Goal: Transaction & Acquisition: Purchase product/service

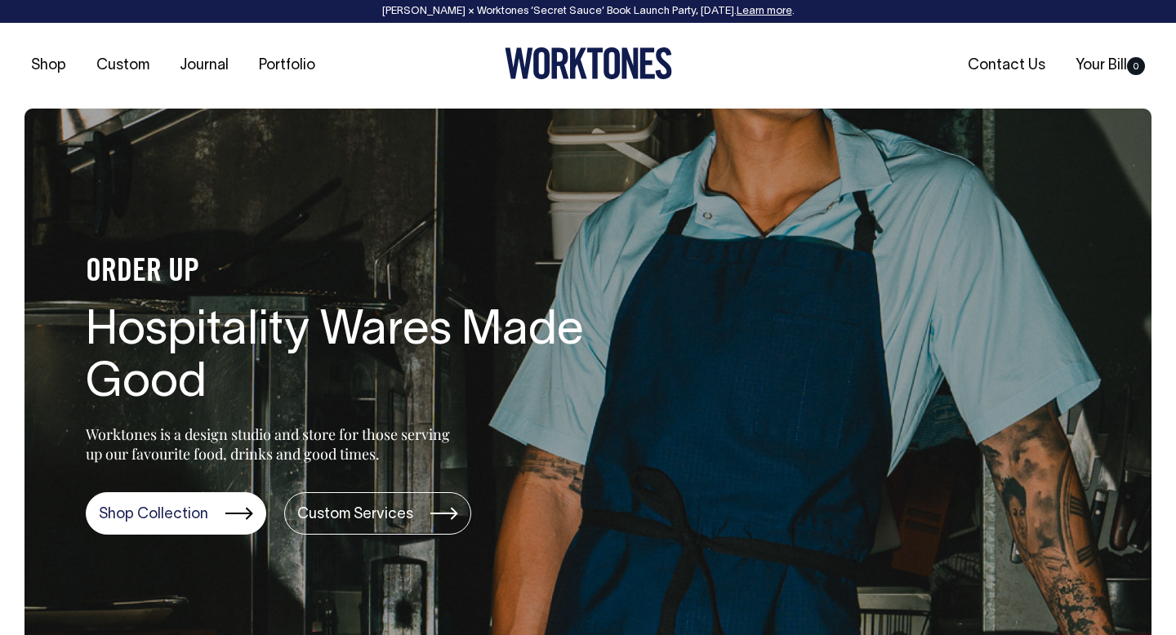
click at [772, 13] on link "Learn more" at bounding box center [764, 12] width 56 height 10
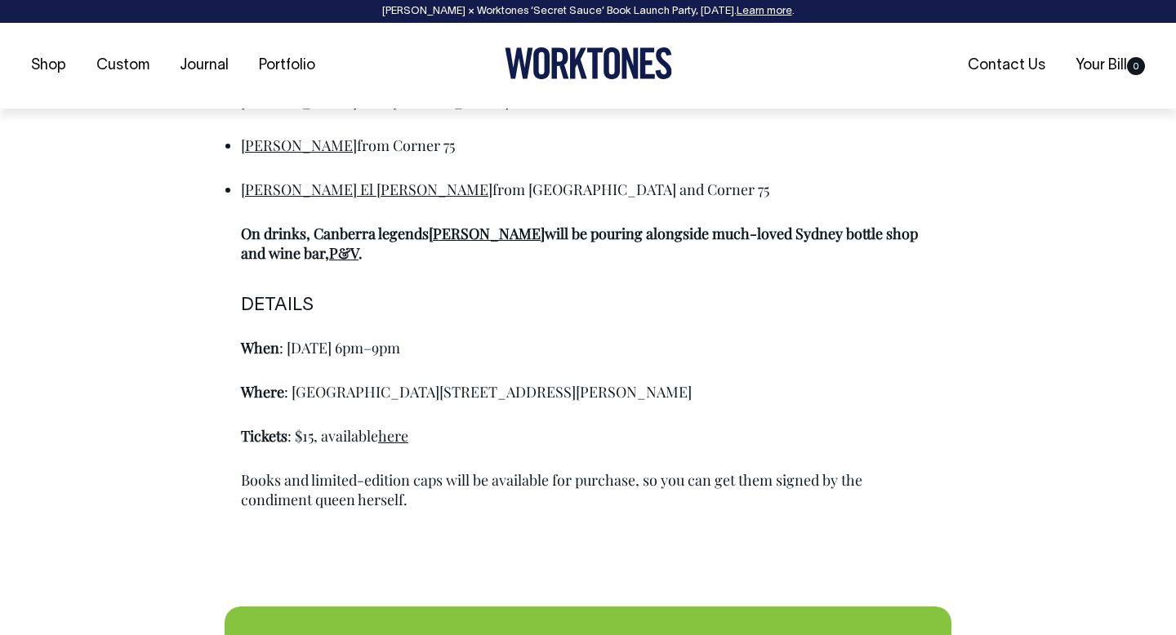
scroll to position [1138, 0]
click at [390, 438] on link "here" at bounding box center [393, 435] width 30 height 20
click at [402, 436] on link "here" at bounding box center [393, 435] width 30 height 20
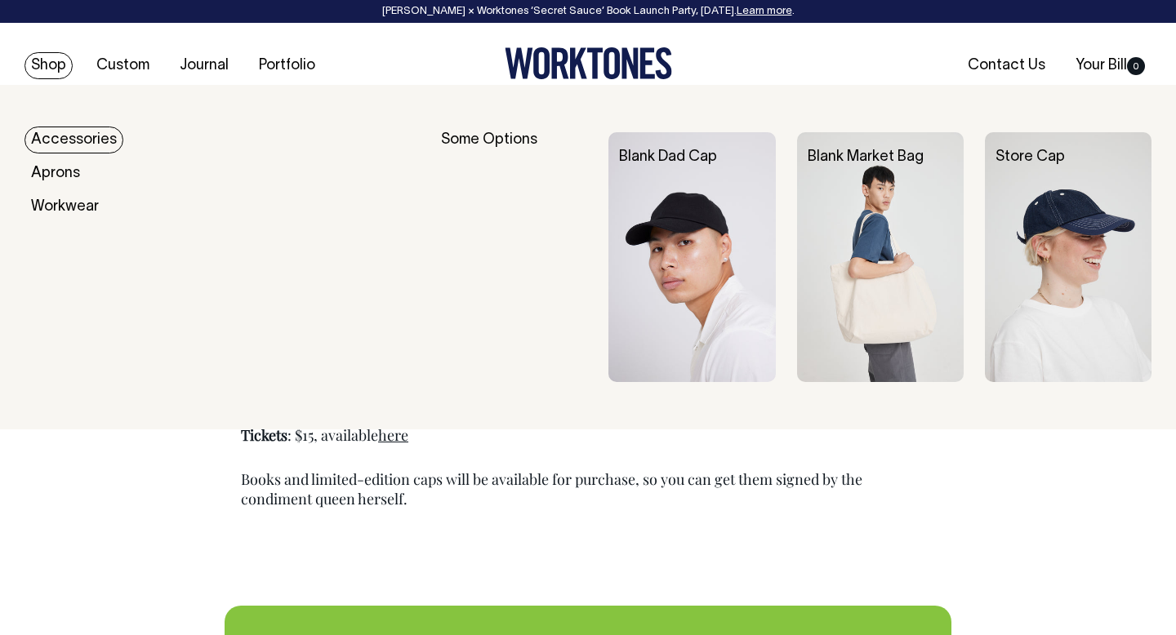
click at [874, 251] on img at bounding box center [880, 257] width 167 height 250
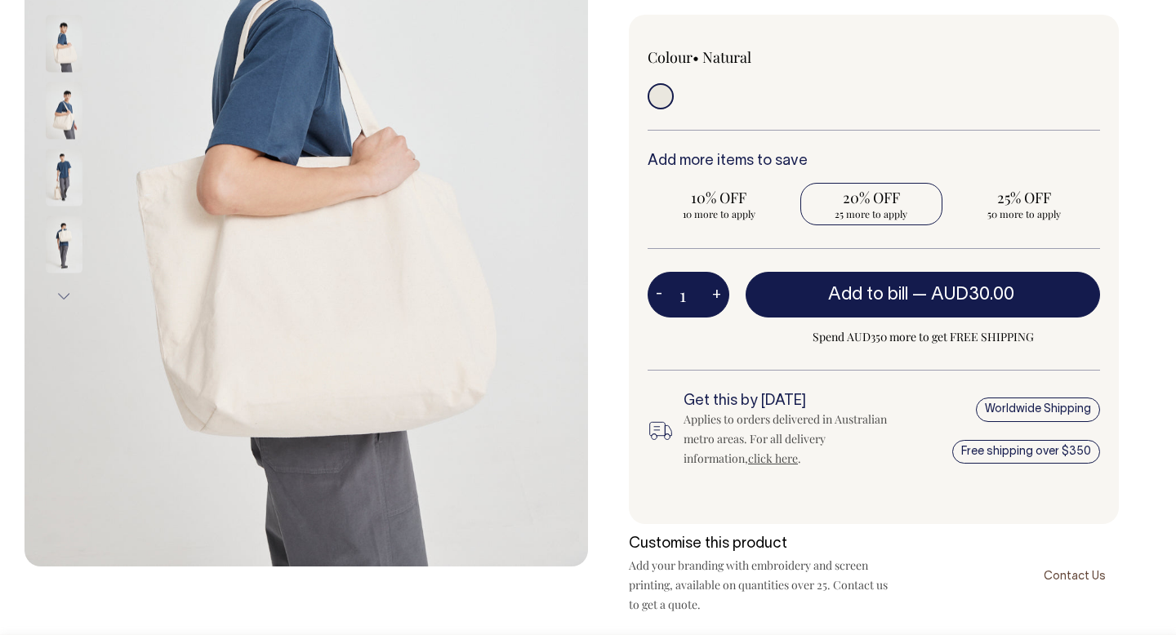
scroll to position [388, 0]
click at [874, 211] on span "25 more to apply" at bounding box center [871, 213] width 127 height 13
click at [874, 211] on input "20% OFF 25 more to apply" at bounding box center [871, 203] width 143 height 42
radio input "true"
type input "25"
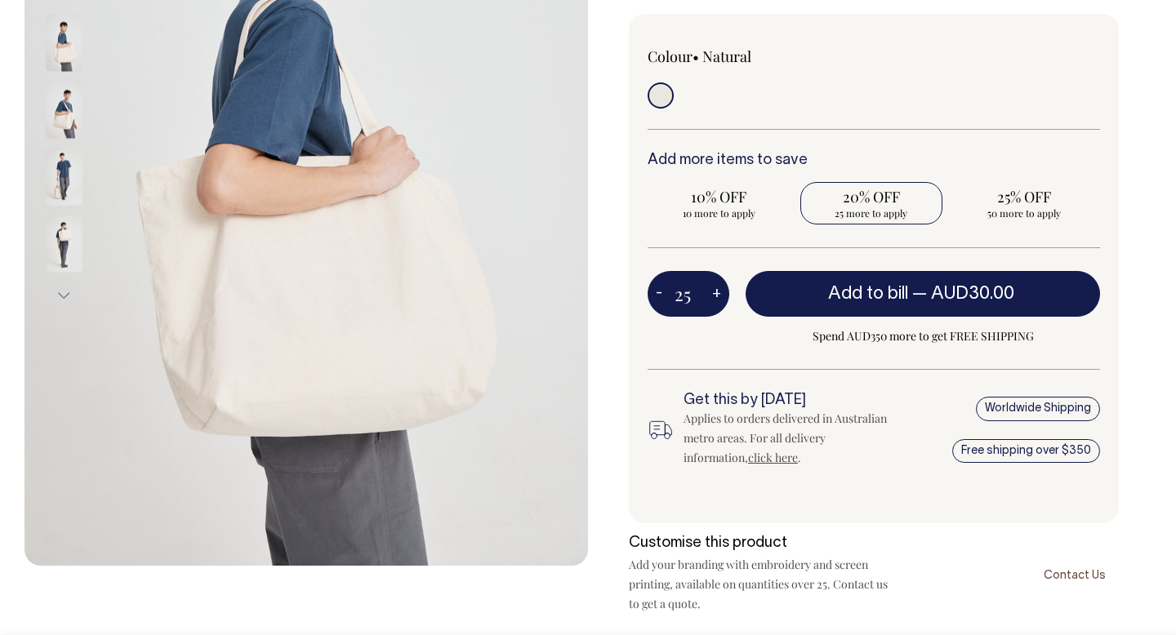
radio input "true"
type input "25"
click at [1020, 202] on span "25% OFF" at bounding box center [1023, 197] width 127 height 20
click at [1020, 202] on input "25% OFF 25 more to apply" at bounding box center [1023, 203] width 143 height 42
radio input "true"
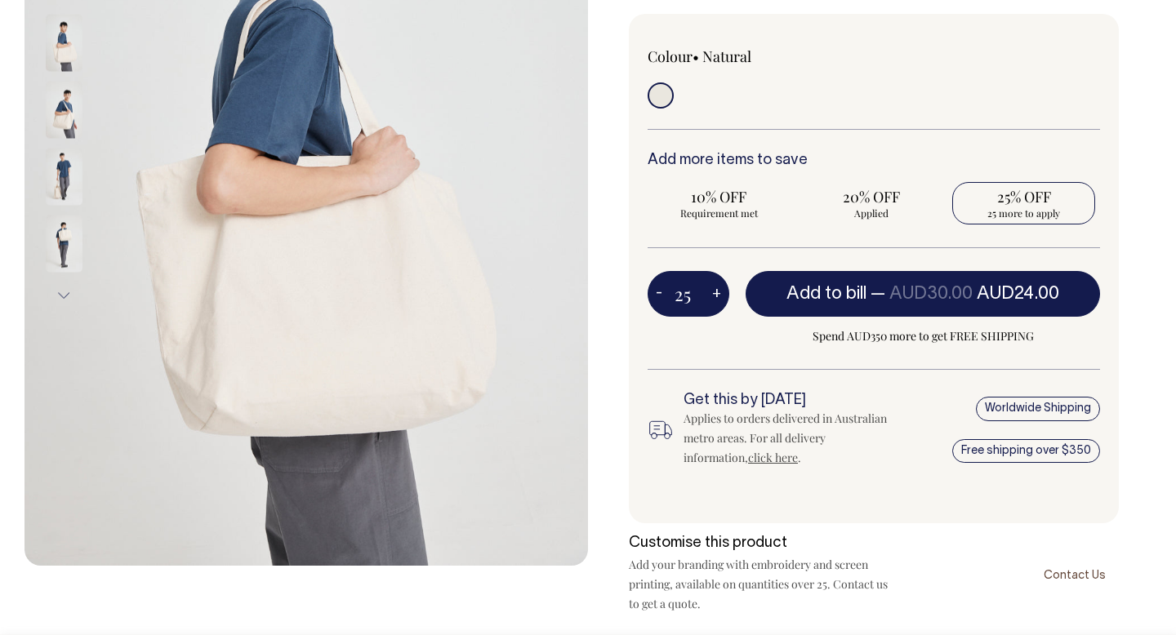
type input "50"
radio input "true"
type input "50"
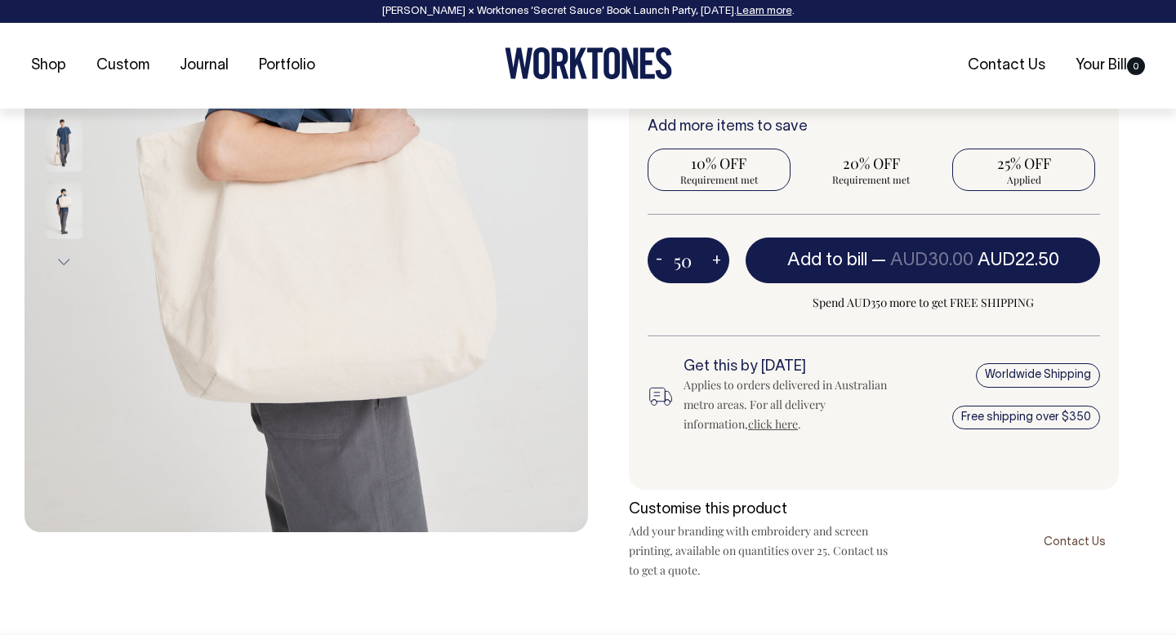
click at [722, 176] on span "Requirement met" at bounding box center [719, 179] width 127 height 13
click at [722, 176] on input "10% OFF Requirement met" at bounding box center [718, 170] width 143 height 42
radio input "true"
type input "10"
radio input "true"
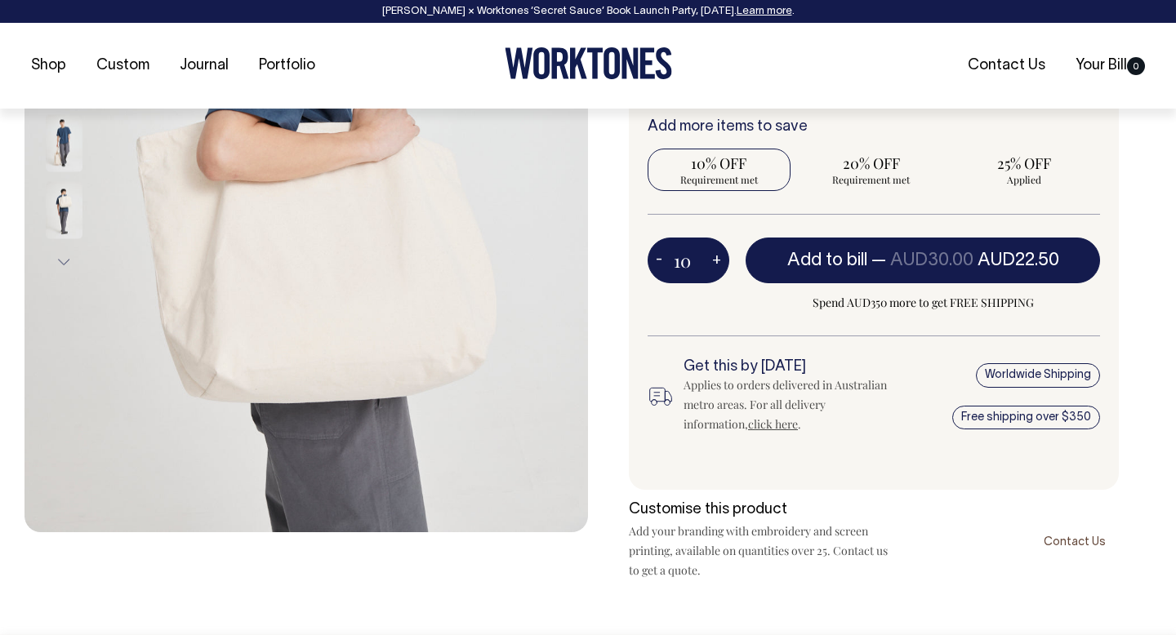
type input "10"
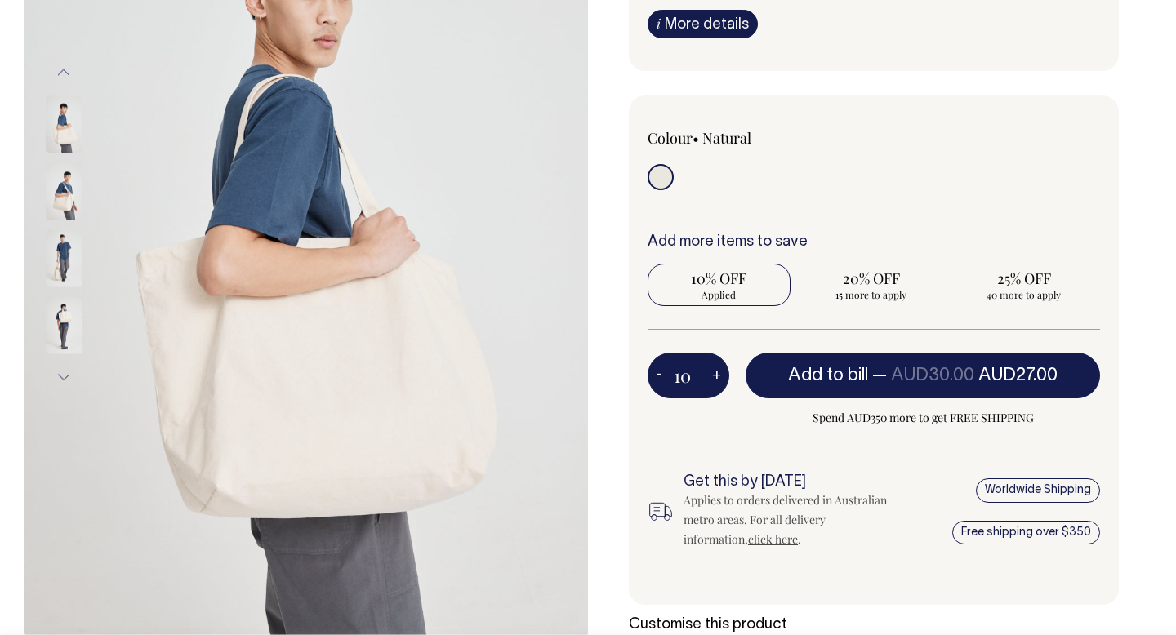
scroll to position [306, 0]
click at [661, 374] on button "-" at bounding box center [658, 375] width 23 height 33
type input "9"
radio input "false"
type input "9"
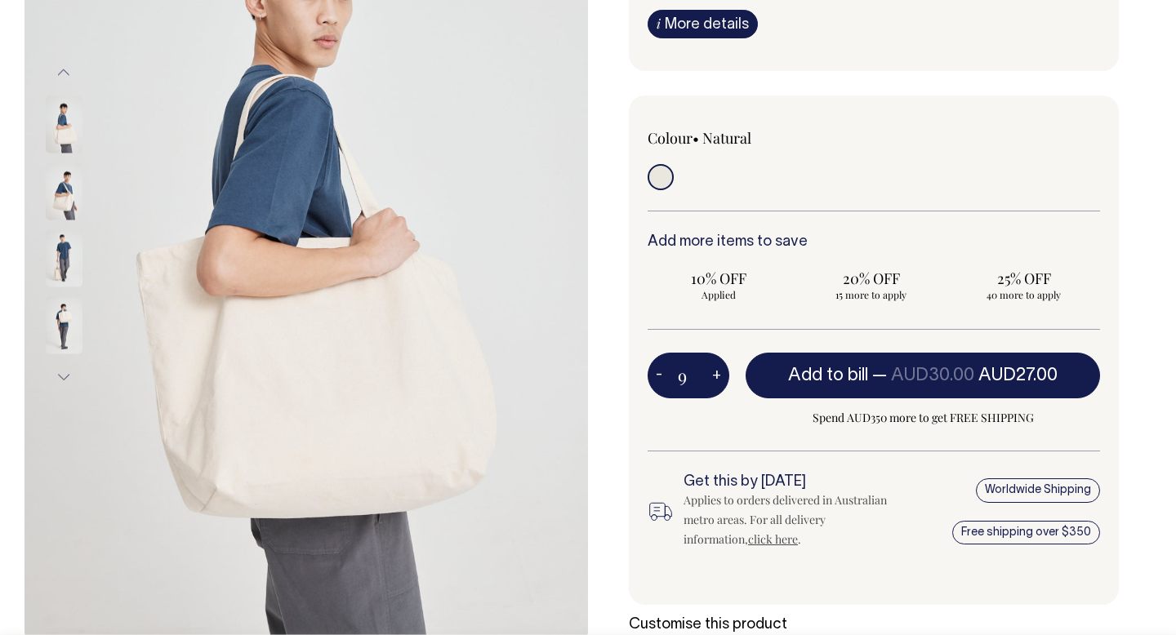
click at [661, 374] on button "-" at bounding box center [658, 375] width 23 height 33
type input "8"
click at [661, 374] on button "-" at bounding box center [658, 375] width 23 height 33
type input "7"
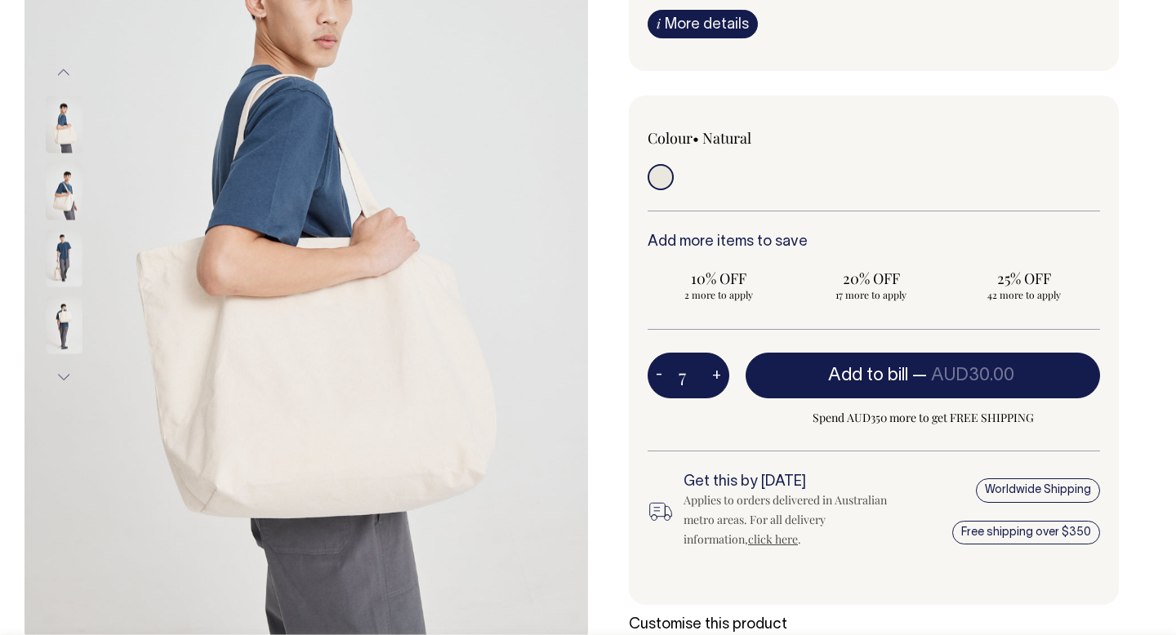
type input "7"
click at [661, 374] on button "-" at bounding box center [658, 375] width 23 height 33
type input "6"
click at [661, 374] on button "-" at bounding box center [658, 375] width 23 height 33
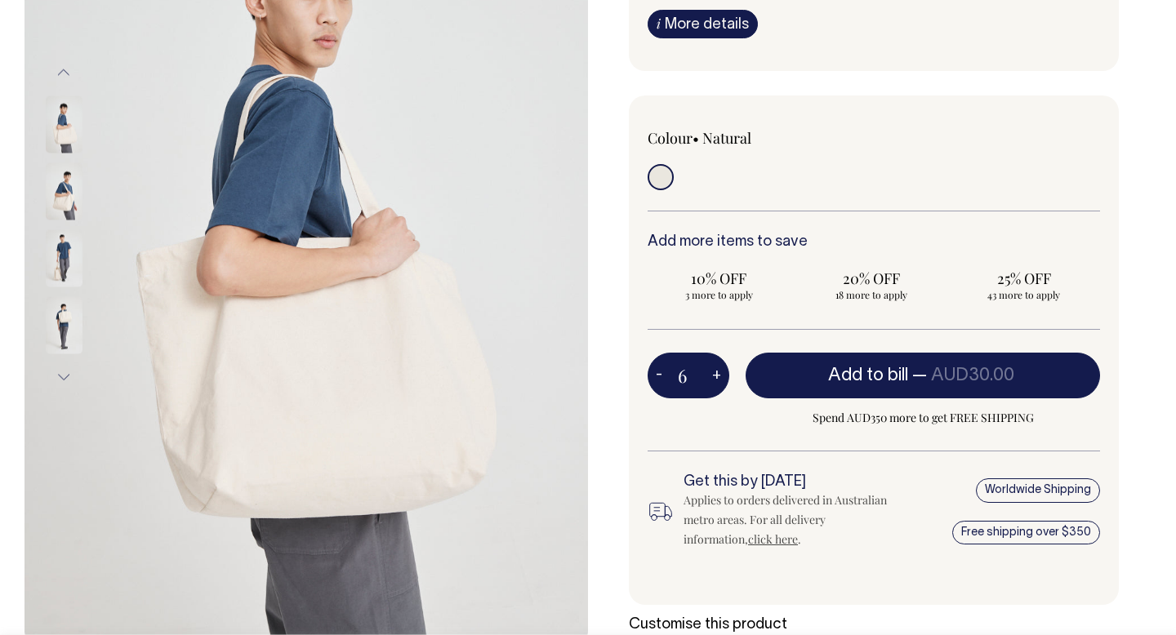
type input "5"
click at [661, 374] on button "-" at bounding box center [658, 375] width 23 height 33
type input "4"
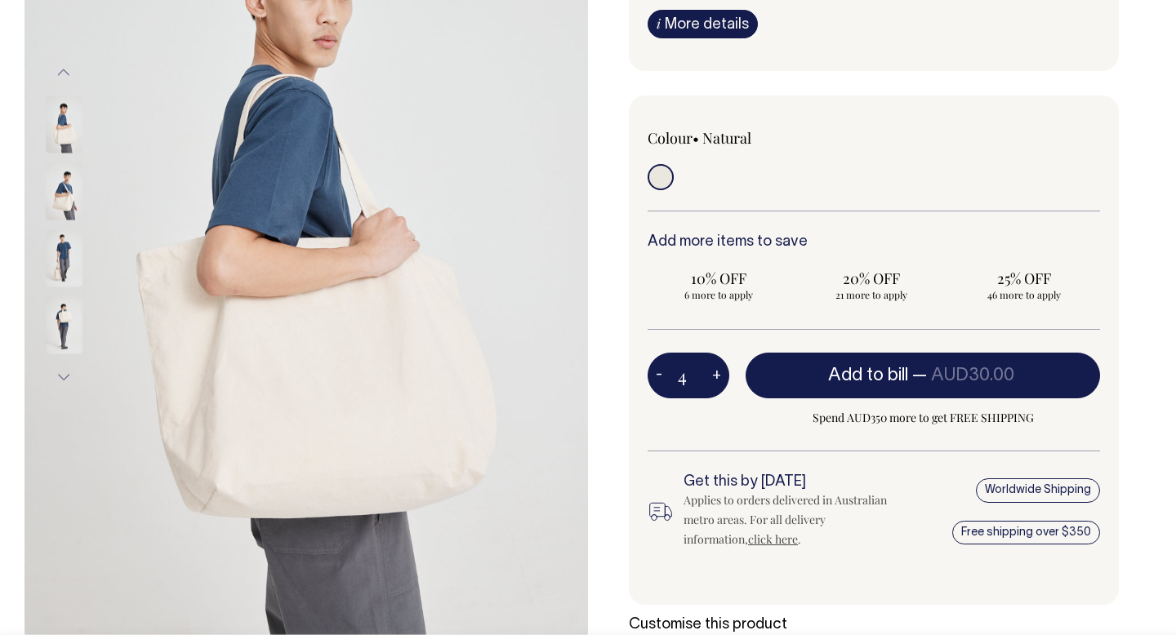
click at [661, 374] on button "-" at bounding box center [658, 375] width 23 height 33
type input "3"
click at [661, 374] on button "-" at bounding box center [658, 375] width 23 height 33
type input "2"
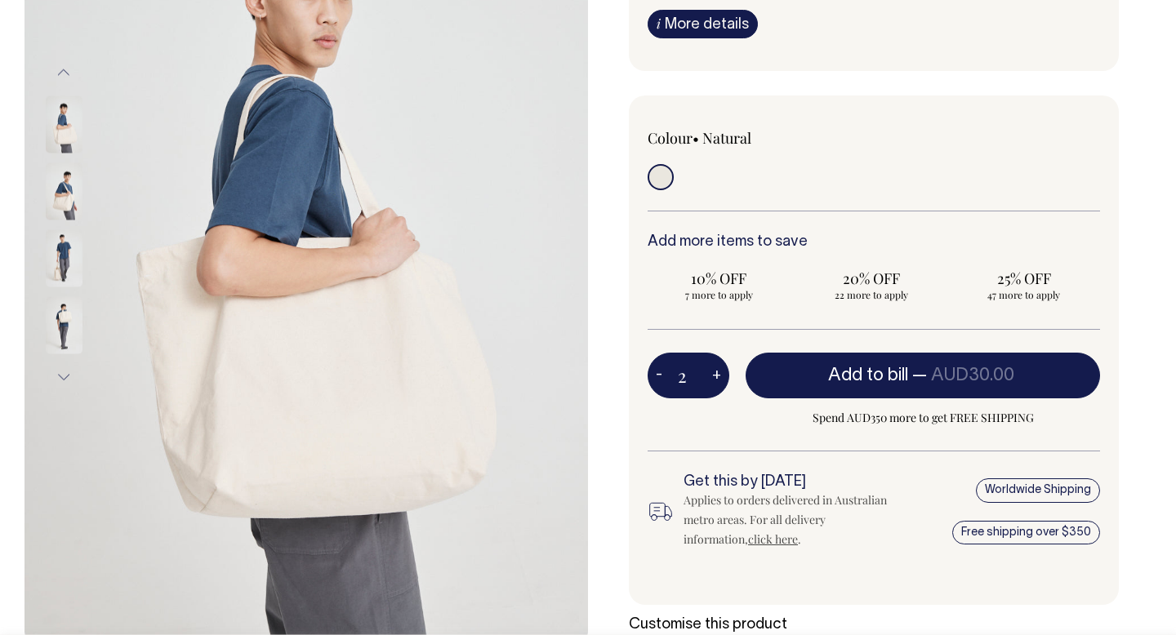
type input "2"
click at [661, 374] on button "-" at bounding box center [658, 375] width 23 height 33
type input "1"
click at [661, 374] on button "-" at bounding box center [658, 375] width 23 height 33
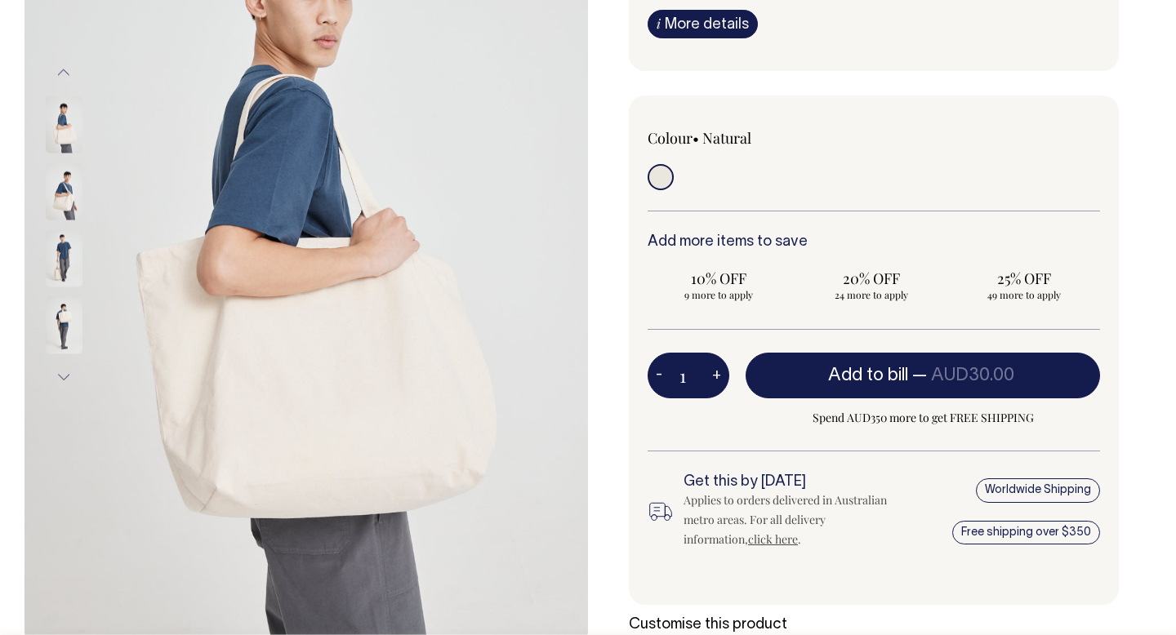
click at [661, 374] on button "-" at bounding box center [658, 375] width 23 height 33
click at [687, 412] on div "1 - + Add to bill — AUD30.00 Spend AUD350 more to get FREE SHIPPING" at bounding box center [873, 402] width 452 height 99
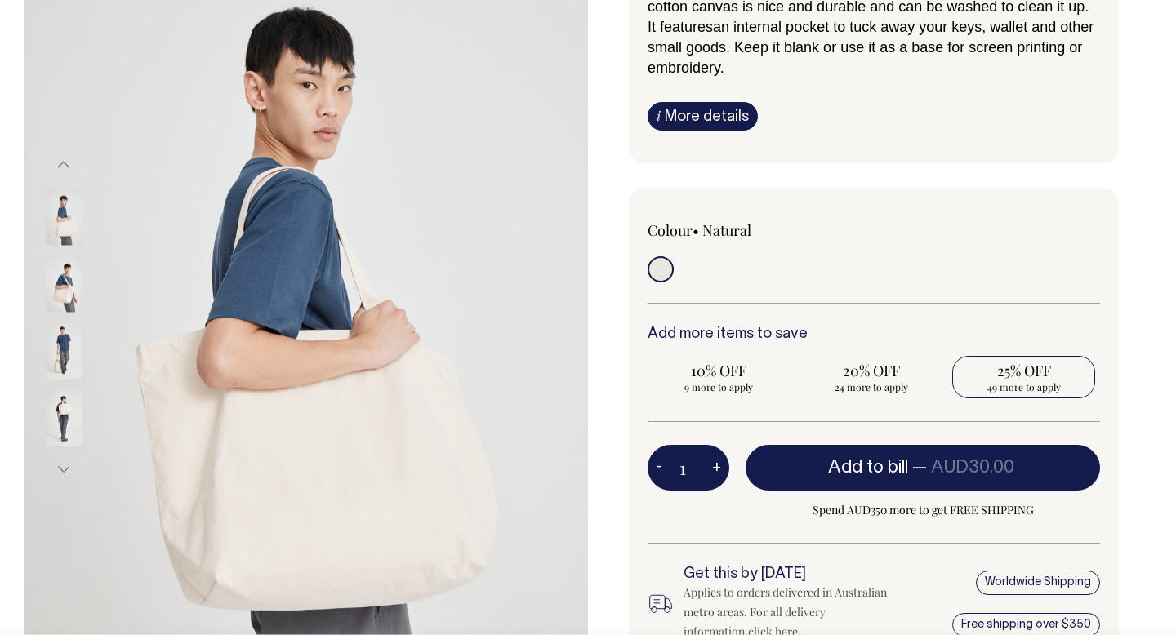
scroll to position [215, 0]
click at [1029, 381] on span "49 more to apply" at bounding box center [1023, 386] width 127 height 13
click at [1029, 381] on input "25% OFF 49 more to apply" at bounding box center [1023, 376] width 143 height 42
radio input "true"
type input "50"
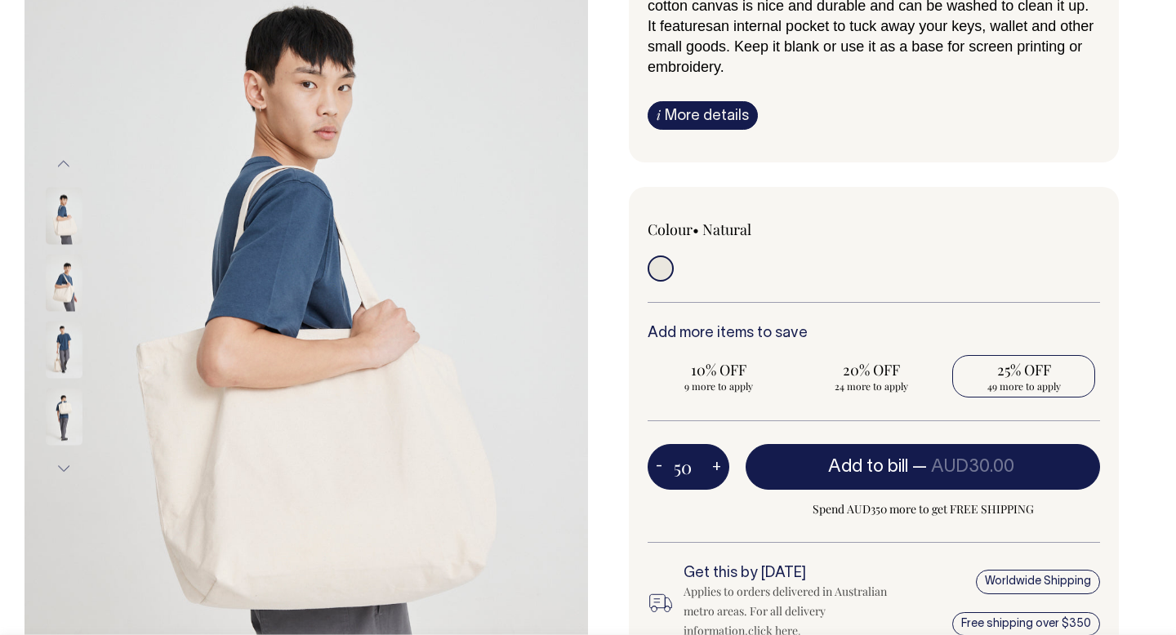
radio input "true"
type input "50"
